Goal: Task Accomplishment & Management: Use online tool/utility

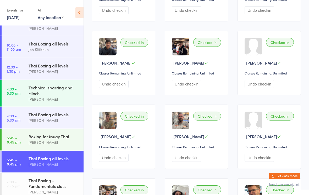
scroll to position [181, 0]
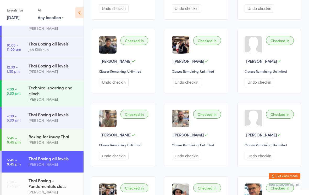
click at [47, 189] on div "Thai Boxing - Fundamentals class" at bounding box center [54, 184] width 51 height 12
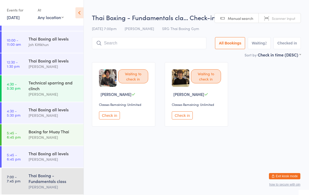
scroll to position [30, 0]
click at [184, 46] on input "search" at bounding box center [149, 43] width 114 height 12
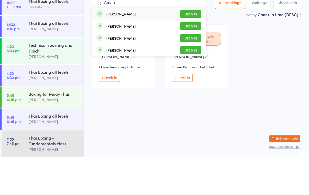
type input "Aman"
click at [189, 48] on button "Drop in" at bounding box center [190, 52] width 21 height 8
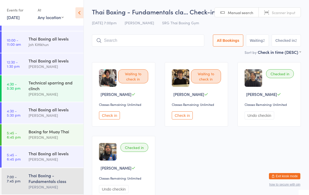
click at [127, 42] on input "search" at bounding box center [148, 41] width 112 height 12
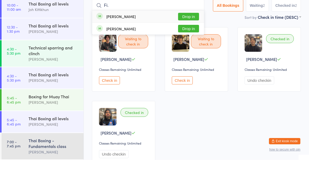
type input "Fi."
click at [137, 46] on div "[PERSON_NAME] Drop in" at bounding box center [148, 52] width 112 height 12
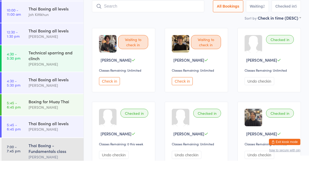
scroll to position [22, 0]
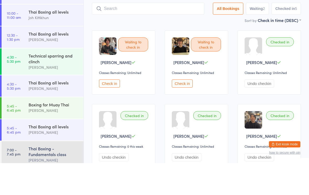
click at [260, 112] on button "Undo checkin" at bounding box center [260, 116] width 30 height 8
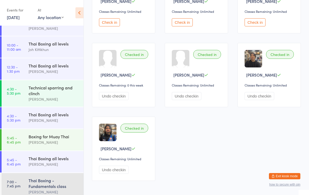
scroll to position [94, 0]
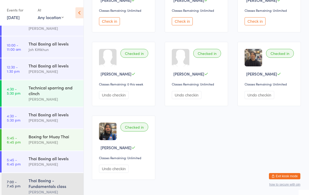
click at [54, 189] on div "Thai Boxing - Fundamentals class" at bounding box center [54, 184] width 51 height 12
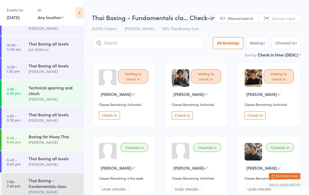
click at [110, 116] on button "Check in" at bounding box center [109, 116] width 21 height 8
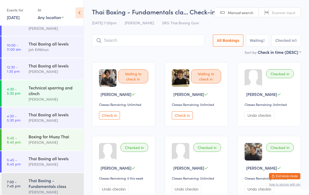
click at [108, 120] on button "Check in" at bounding box center [109, 116] width 21 height 8
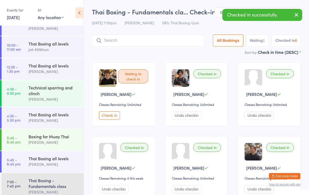
click at [104, 119] on button "Check in" at bounding box center [109, 116] width 21 height 8
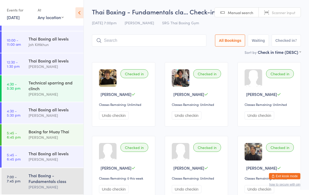
scroll to position [30, 0]
click at [59, 180] on div "Thai Boxing - Fundamentals class" at bounding box center [54, 179] width 51 height 12
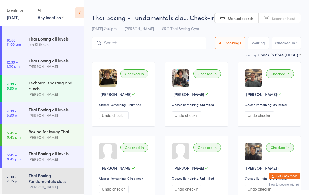
click at [137, 47] on input "search" at bounding box center [149, 43] width 114 height 12
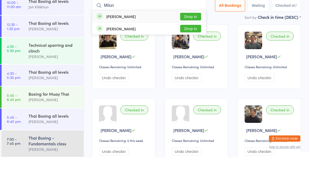
type input "Milun"
click at [194, 51] on button "Drop in" at bounding box center [190, 55] width 21 height 8
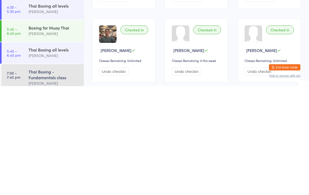
scroll to position [11, 0]
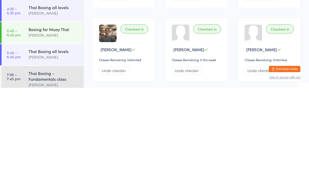
click at [42, 178] on div "Thai Boxing - Fundamentals class" at bounding box center [54, 184] width 51 height 12
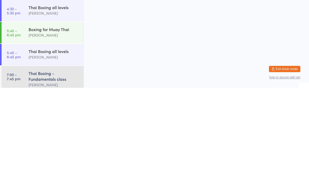
scroll to position [0, 0]
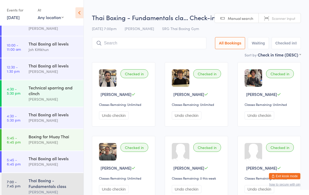
click at [113, 43] on input "search" at bounding box center [149, 43] width 114 height 12
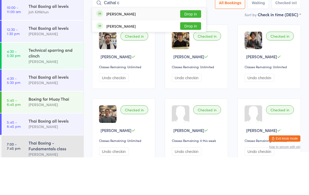
type input "Cathal c"
click at [120, 49] on div "[PERSON_NAME]" at bounding box center [120, 51] width 29 height 4
